Goal: Navigation & Orientation: Find specific page/section

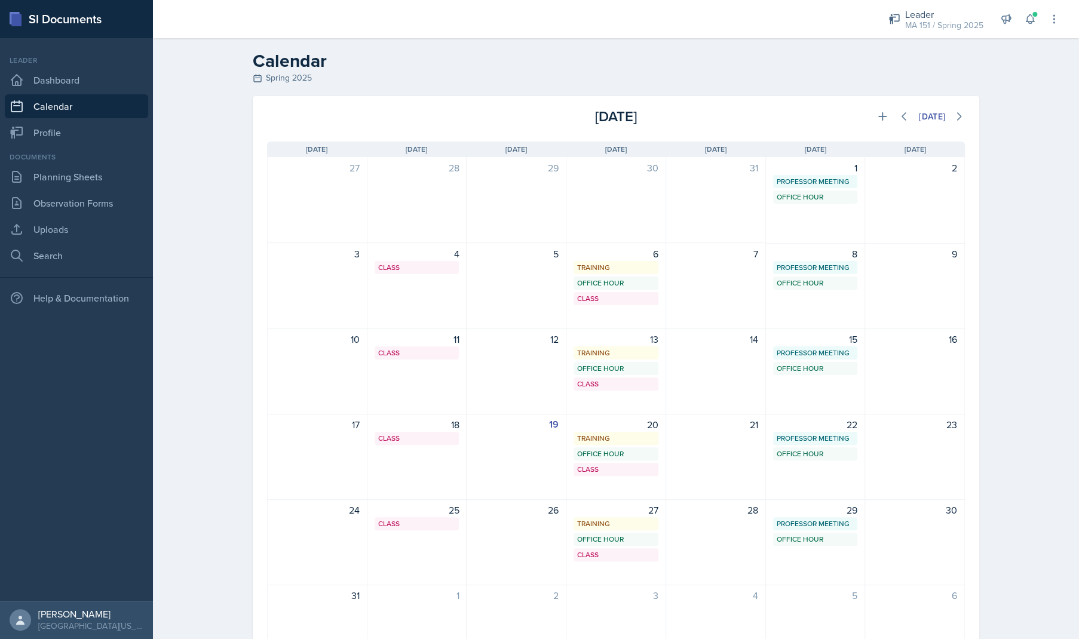
click at [281, 72] on div "Spring 2025" at bounding box center [616, 78] width 727 height 13
click at [50, 82] on link "Dashboard" at bounding box center [76, 80] width 143 height 24
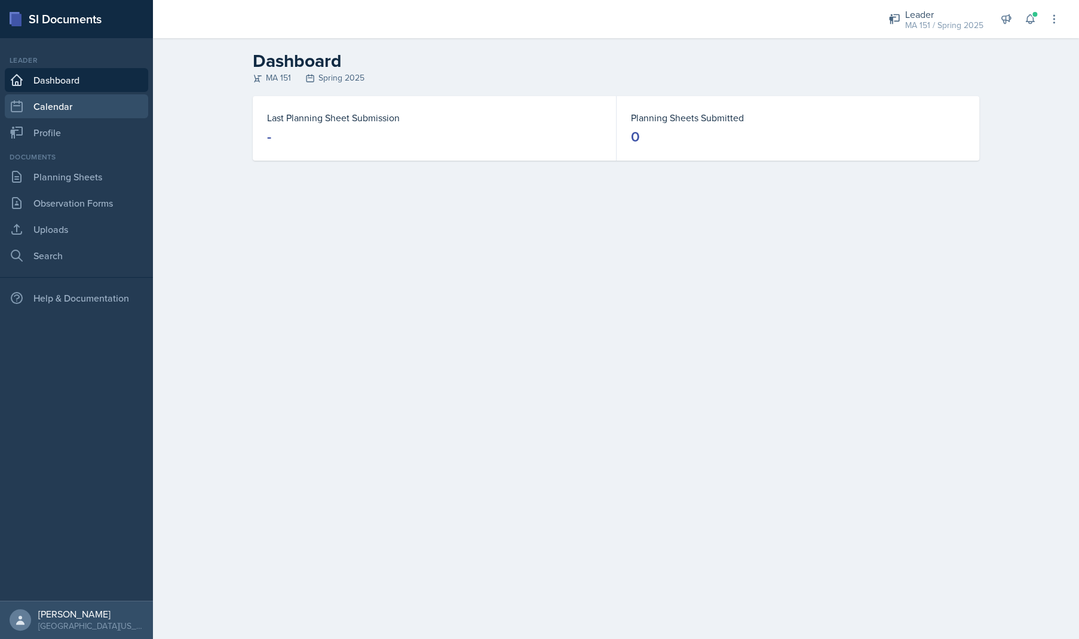
click at [52, 102] on link "Calendar" at bounding box center [76, 106] width 143 height 24
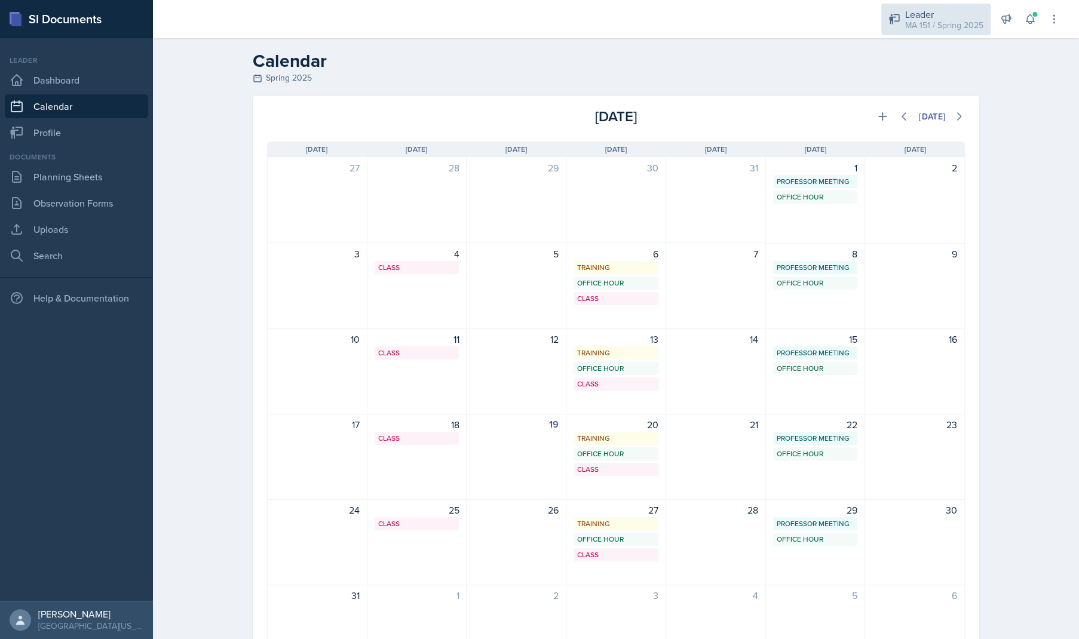
click at [918, 29] on div "MA 151 / Spring 2025" at bounding box center [944, 25] width 78 height 13
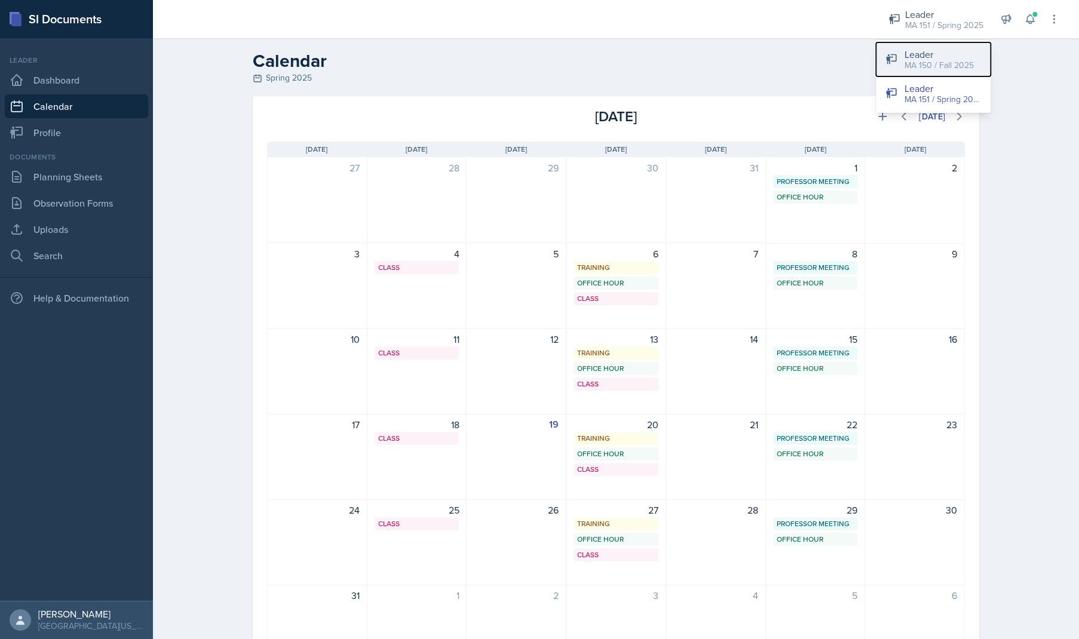
click at [918, 59] on div "MA 150 / Fall 2025" at bounding box center [939, 65] width 69 height 13
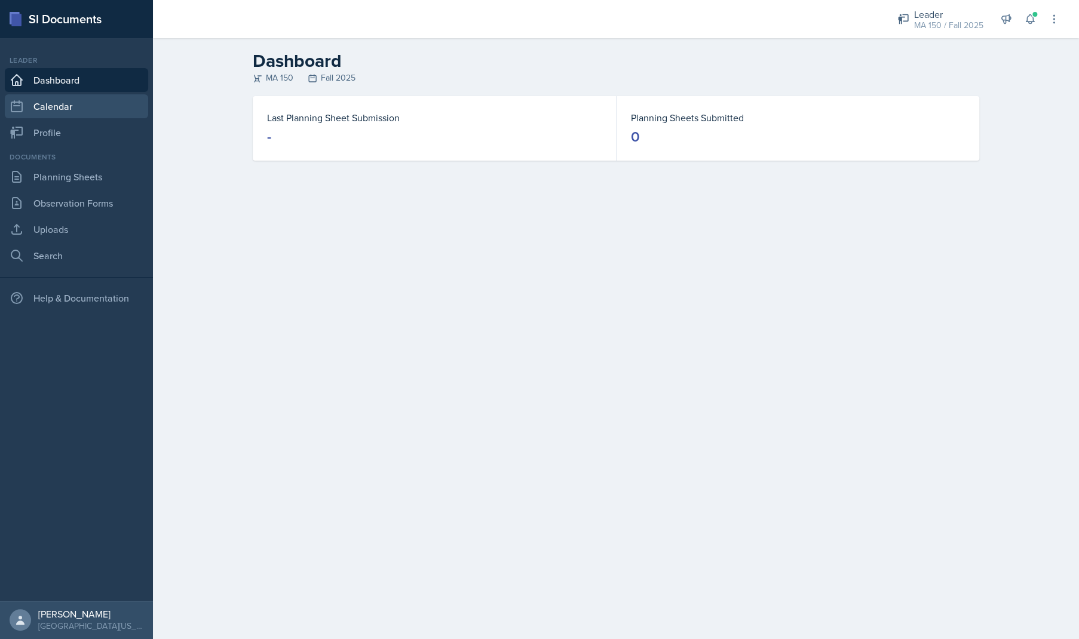
click at [54, 106] on link "Calendar" at bounding box center [76, 106] width 143 height 24
